Goal: Task Accomplishment & Management: Manage account settings

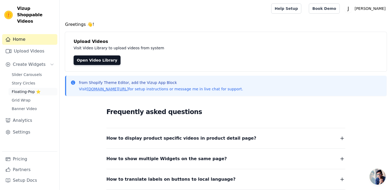
click at [31, 89] on span "Floating-Pop ⭐" at bounding box center [26, 91] width 29 height 5
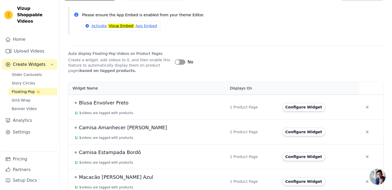
scroll to position [75, 0]
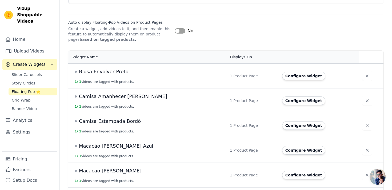
click at [116, 72] on span "Blusa Envolver Preto" at bounding box center [104, 71] width 50 height 7
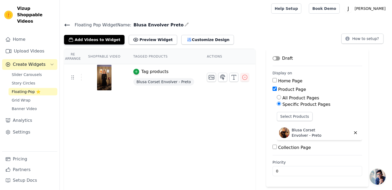
click at [273, 58] on button "Label" at bounding box center [275, 58] width 7 height 4
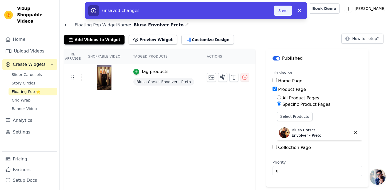
click at [282, 10] on button "Save" at bounding box center [283, 11] width 18 height 10
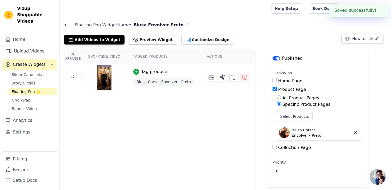
click at [67, 26] on icon at bounding box center [67, 25] width 6 height 6
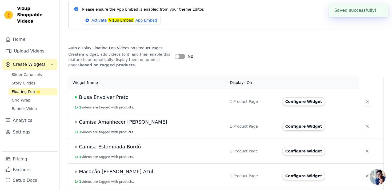
scroll to position [53, 0]
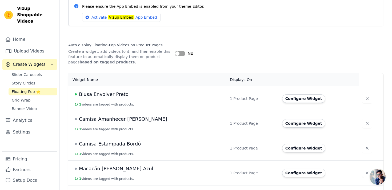
click at [125, 118] on span "Camisa Amanhecer Azul Marinho" at bounding box center [123, 118] width 88 height 7
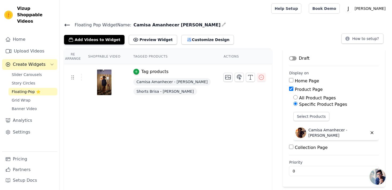
click at [289, 56] on div "Draft" at bounding box center [299, 58] width 20 height 6
click at [289, 57] on button "Label" at bounding box center [292, 58] width 7 height 4
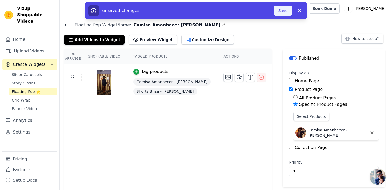
click at [284, 13] on button "Save" at bounding box center [283, 11] width 18 height 10
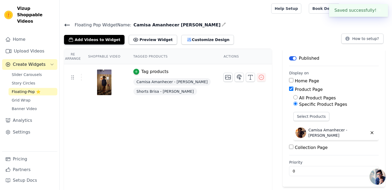
click at [68, 25] on icon at bounding box center [67, 25] width 5 height 2
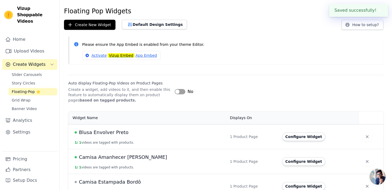
scroll to position [64, 0]
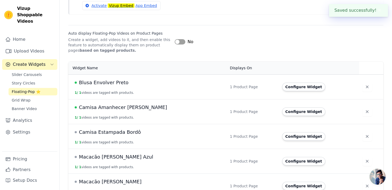
click at [104, 130] on span "Camisa Estampada Bordô" at bounding box center [110, 132] width 62 height 7
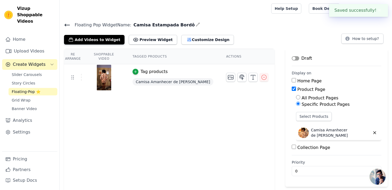
click at [292, 59] on button "Label" at bounding box center [295, 58] width 7 height 4
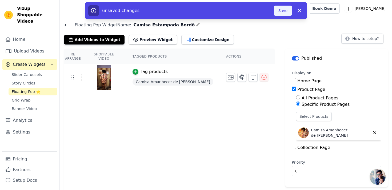
click at [284, 12] on button "Save" at bounding box center [283, 11] width 18 height 10
click at [283, 11] on button "Save" at bounding box center [283, 11] width 18 height 10
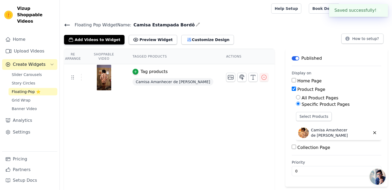
scroll to position [37, 0]
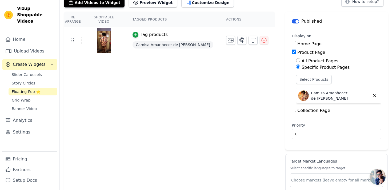
click at [44, 88] on link "Floating-Pop ⭐" at bounding box center [33, 91] width 49 height 7
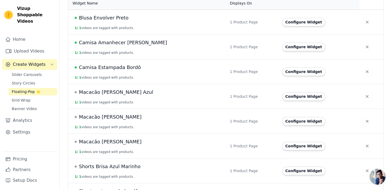
scroll to position [133, 0]
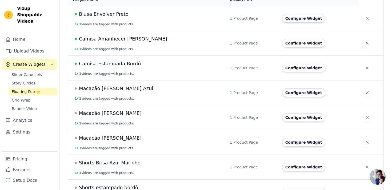
click at [119, 86] on span "Macacão Amelia Azul" at bounding box center [116, 88] width 74 height 7
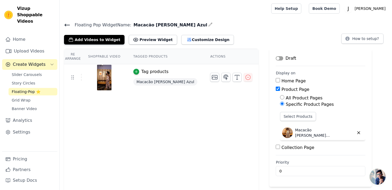
click at [283, 56] on div "Draft" at bounding box center [286, 58] width 20 height 6
click at [283, 56] on button "Label" at bounding box center [279, 58] width 7 height 4
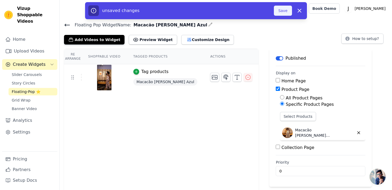
click at [286, 9] on button "Save" at bounding box center [283, 11] width 18 height 10
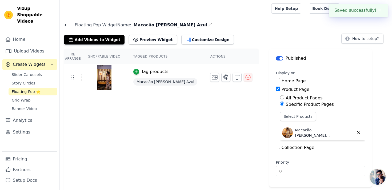
click at [66, 25] on icon at bounding box center [67, 25] width 5 height 2
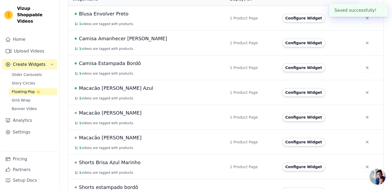
scroll to position [148, 0]
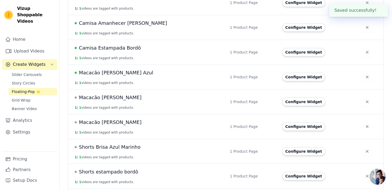
click at [116, 99] on span "Macacão Amelia Bordô" at bounding box center [110, 97] width 63 height 7
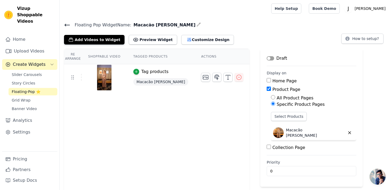
click at [274, 59] on button "Label" at bounding box center [270, 58] width 7 height 4
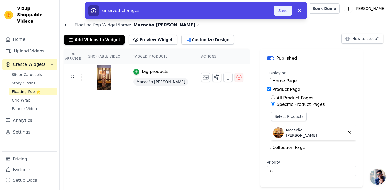
click at [280, 11] on button "Save" at bounding box center [283, 11] width 18 height 10
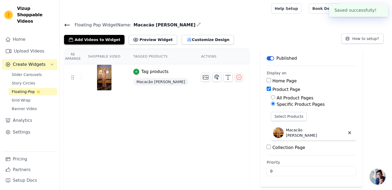
click at [68, 24] on icon at bounding box center [67, 25] width 6 height 6
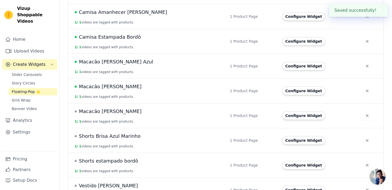
scroll to position [184, 0]
click at [120, 87] on span "Macacão Amelia Cacau" at bounding box center [110, 86] width 63 height 7
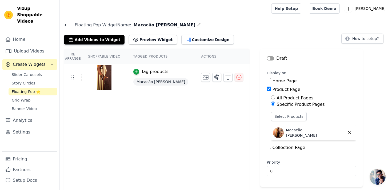
click at [267, 59] on button "Label" at bounding box center [270, 58] width 7 height 4
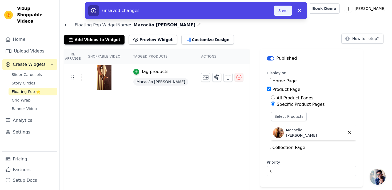
click at [279, 15] on div "unsaved changes Save Dismiss" at bounding box center [195, 10] width 215 height 11
click at [280, 13] on button "Save" at bounding box center [283, 11] width 18 height 10
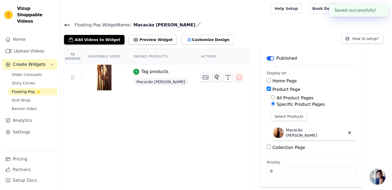
click at [66, 25] on icon at bounding box center [67, 25] width 6 height 6
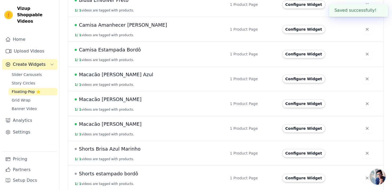
scroll to position [199, 0]
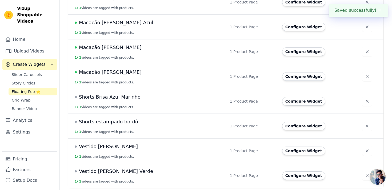
click at [86, 95] on span "Shorts Brisa Azul Marinho" at bounding box center [110, 96] width 62 height 7
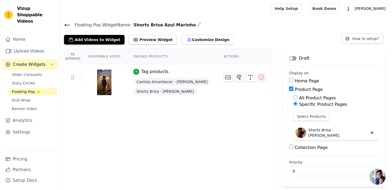
click at [289, 58] on button "Label" at bounding box center [292, 58] width 7 height 4
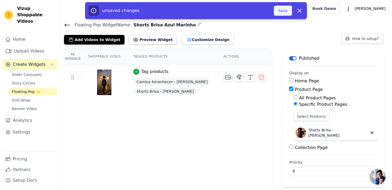
click at [287, 12] on button "Save" at bounding box center [283, 11] width 18 height 10
click at [66, 26] on icon at bounding box center [67, 25] width 5 height 2
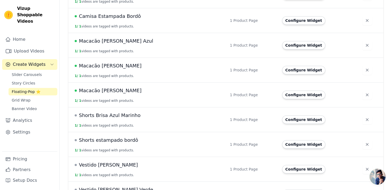
scroll to position [199, 0]
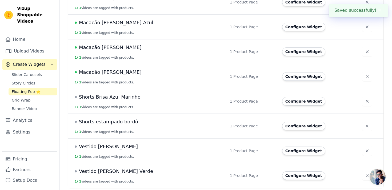
click at [105, 99] on span "Shorts Brisa Azul Marinho" at bounding box center [110, 96] width 62 height 7
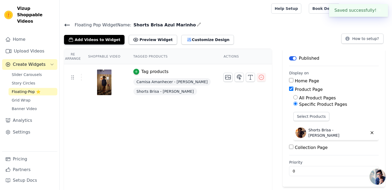
click at [63, 25] on div "Floating Pop Widget Name: Shorts Brisa Azul Marinho Add Videos to Widget Previe…" at bounding box center [226, 32] width 332 height 23
click at [65, 25] on icon at bounding box center [67, 25] width 6 height 6
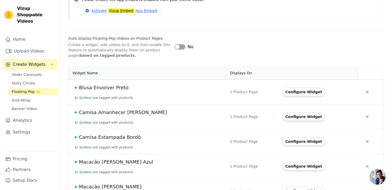
scroll to position [199, 0]
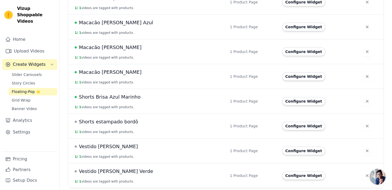
click at [87, 121] on span "Shorts estampado bordô" at bounding box center [108, 121] width 59 height 7
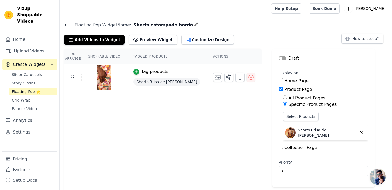
click at [279, 59] on button "Label" at bounding box center [282, 58] width 7 height 4
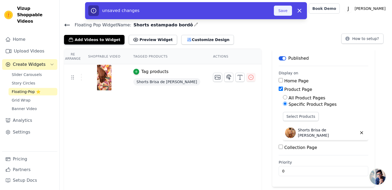
click at [283, 13] on button "Save" at bounding box center [283, 11] width 18 height 10
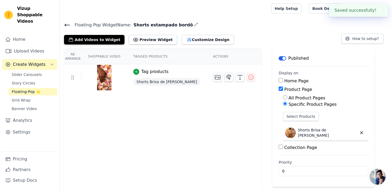
click at [67, 26] on icon at bounding box center [67, 25] width 6 height 6
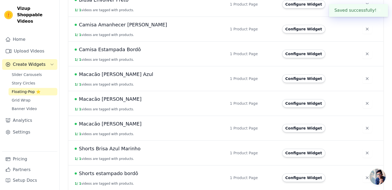
scroll to position [199, 0]
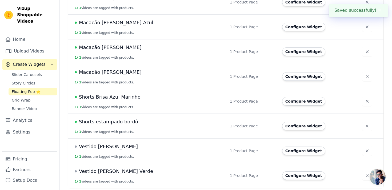
click at [89, 146] on span "Vestido Pina Amarelo" at bounding box center [108, 146] width 59 height 7
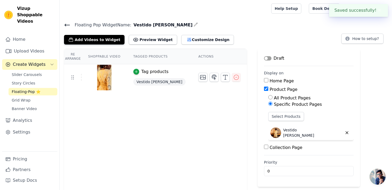
click at [264, 57] on button "Label" at bounding box center [267, 58] width 7 height 4
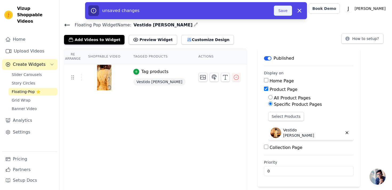
click at [282, 13] on button "Save" at bounding box center [283, 11] width 18 height 10
click at [67, 25] on icon at bounding box center [67, 25] width 6 height 6
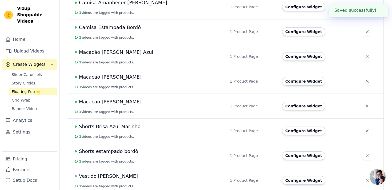
scroll to position [199, 0]
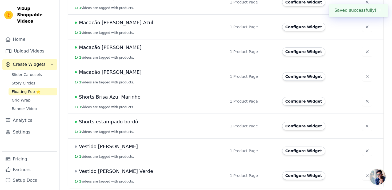
click at [83, 149] on span "Vestido Pina Amarelo" at bounding box center [108, 146] width 59 height 7
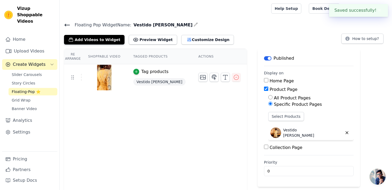
click at [64, 24] on icon at bounding box center [67, 25] width 6 height 6
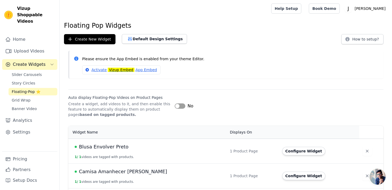
scroll to position [199, 0]
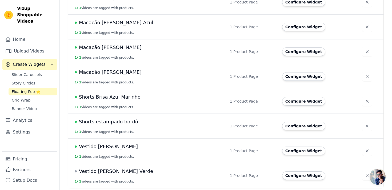
click at [107, 181] on button "1 / 1 videos are tagged with products." at bounding box center [104, 181] width 59 height 4
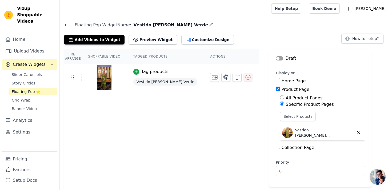
click at [276, 61] on div "Draft" at bounding box center [286, 58] width 20 height 6
click at [276, 59] on button "Label" at bounding box center [279, 58] width 7 height 4
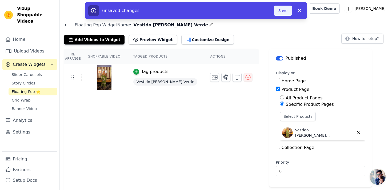
click at [289, 7] on button "Save" at bounding box center [283, 11] width 18 height 10
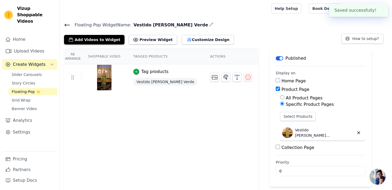
click at [67, 26] on icon at bounding box center [67, 25] width 6 height 6
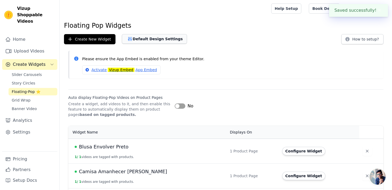
click at [164, 39] on button "Default Design Settings" at bounding box center [154, 39] width 65 height 10
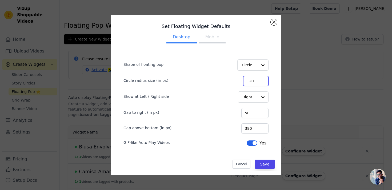
click at [260, 83] on input "120" at bounding box center [255, 81] width 25 height 10
type input "110"
click at [259, 90] on form "Shape of floating pop Circle Circle radius size (in px) 110 Show at Left / Righ…" at bounding box center [196, 101] width 154 height 102
click at [258, 94] on div at bounding box center [262, 97] width 11 height 11
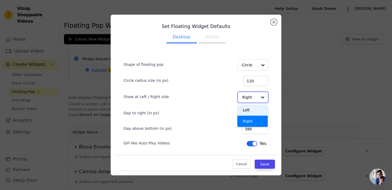
click at [253, 107] on div "Left" at bounding box center [252, 110] width 30 height 11
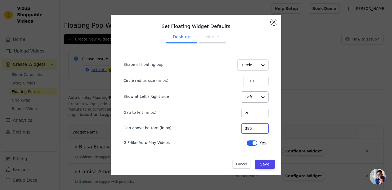
drag, startPoint x: 261, startPoint y: 128, endPoint x: 258, endPoint y: 128, distance: 3.2
click at [258, 128] on input "385" at bounding box center [254, 128] width 27 height 10
drag, startPoint x: 258, startPoint y: 128, endPoint x: 241, endPoint y: 128, distance: 16.8
click at [241, 128] on div "Gap above bottom (in px) 397" at bounding box center [195, 127] width 145 height 11
type input "6"
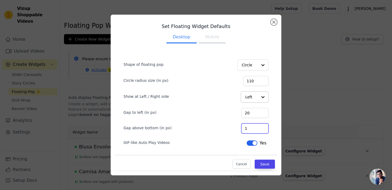
type input "2"
click at [264, 127] on input "21" at bounding box center [254, 128] width 27 height 10
type input "2"
type input "60"
drag, startPoint x: 256, startPoint y: 114, endPoint x: 252, endPoint y: 114, distance: 3.5
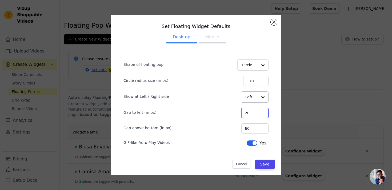
click at [252, 114] on input "20" at bounding box center [254, 113] width 27 height 10
click at [274, 122] on div "Shape of floating pop Circle Circle radius size (in px) 110 Show at Left / Righ…" at bounding box center [196, 109] width 162 height 126
click at [266, 167] on button "Save" at bounding box center [265, 164] width 20 height 9
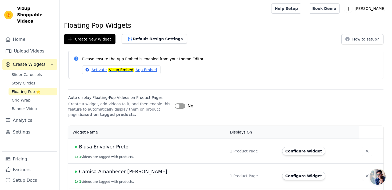
click at [152, 40] on button "Default Design Settings" at bounding box center [154, 39] width 65 height 10
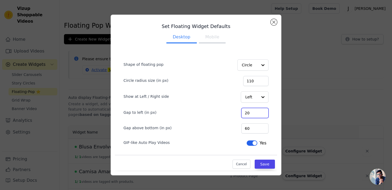
click at [251, 114] on input "20" at bounding box center [254, 113] width 27 height 10
type input "30"
click at [267, 162] on button "Save" at bounding box center [265, 164] width 20 height 9
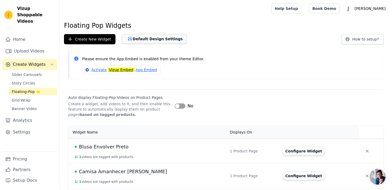
click at [166, 37] on button "Default Design Settings" at bounding box center [154, 39] width 65 height 10
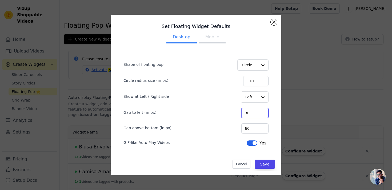
click at [253, 113] on input "30" at bounding box center [254, 113] width 27 height 10
type input "50"
click at [269, 164] on button "Save" at bounding box center [265, 164] width 20 height 9
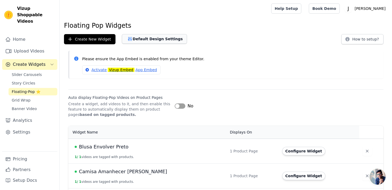
click at [164, 43] on button "Default Design Settings" at bounding box center [154, 39] width 65 height 10
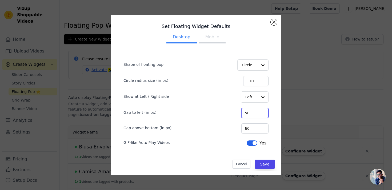
click at [254, 115] on input "50" at bounding box center [254, 113] width 27 height 10
type input "60"
click at [272, 164] on button "Save" at bounding box center [265, 164] width 20 height 9
